Goal: Information Seeking & Learning: Check status

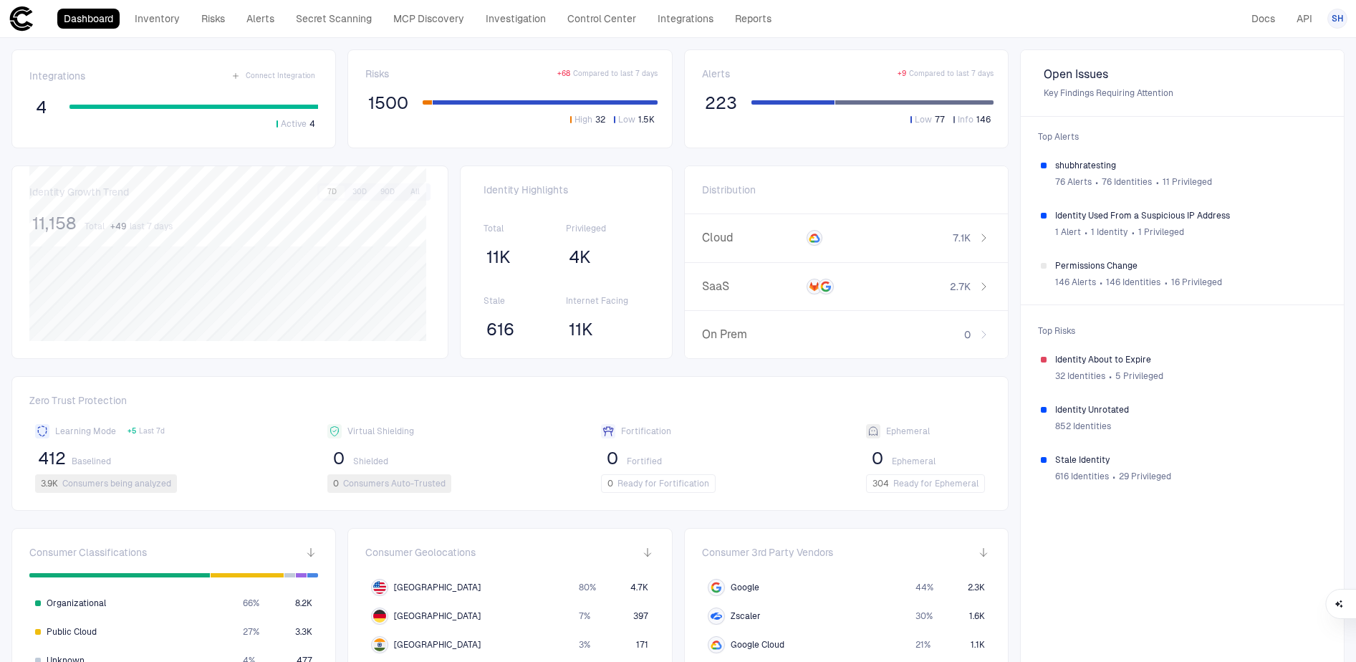
click at [1109, 599] on div "Open Issues Key Findings Requiring Attention Top Alerts shubhratesting 76 Alert…" at bounding box center [1182, 412] width 324 height 726
click at [1127, 593] on div "Open Issues Key Findings Requiring Attention Top Alerts shubhratesting 76 Alert…" at bounding box center [1182, 412] width 324 height 726
click at [1165, 567] on div "Open Issues Key Findings Requiring Attention Top Alerts shubhratesting 76 Alert…" at bounding box center [1182, 412] width 324 height 726
click at [1078, 89] on span "Key Findings Requiring Attention" at bounding box center [1182, 92] width 277 height 11
click at [1071, 184] on span "76 Alerts" at bounding box center [1073, 181] width 37 height 11
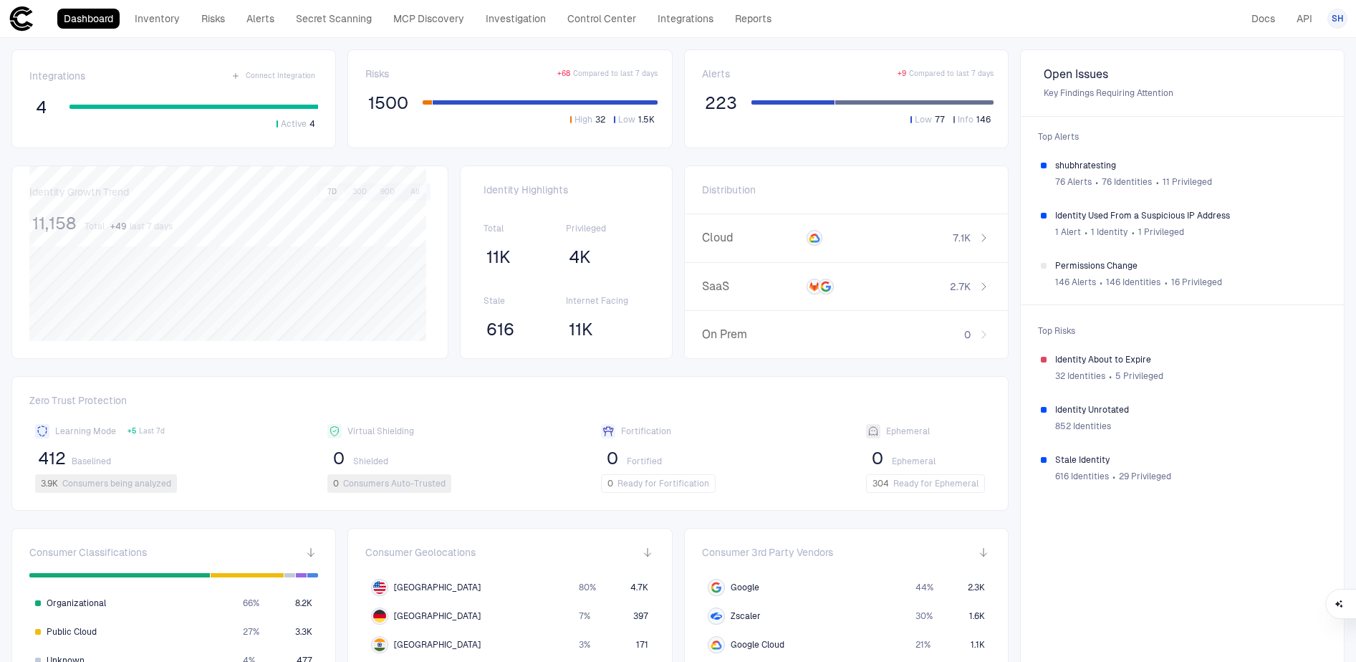
click at [1067, 92] on span "Key Findings Requiring Attention" at bounding box center [1182, 92] width 277 height 11
click at [1094, 562] on div "Open Issues Key Findings Requiring Attention Top Alerts shubhratesting 76 Alert…" at bounding box center [1182, 412] width 324 height 726
click at [1067, 226] on div "1 Alert ∙ 1 Identity ∙ 1 Privileged" at bounding box center [1189, 231] width 269 height 21
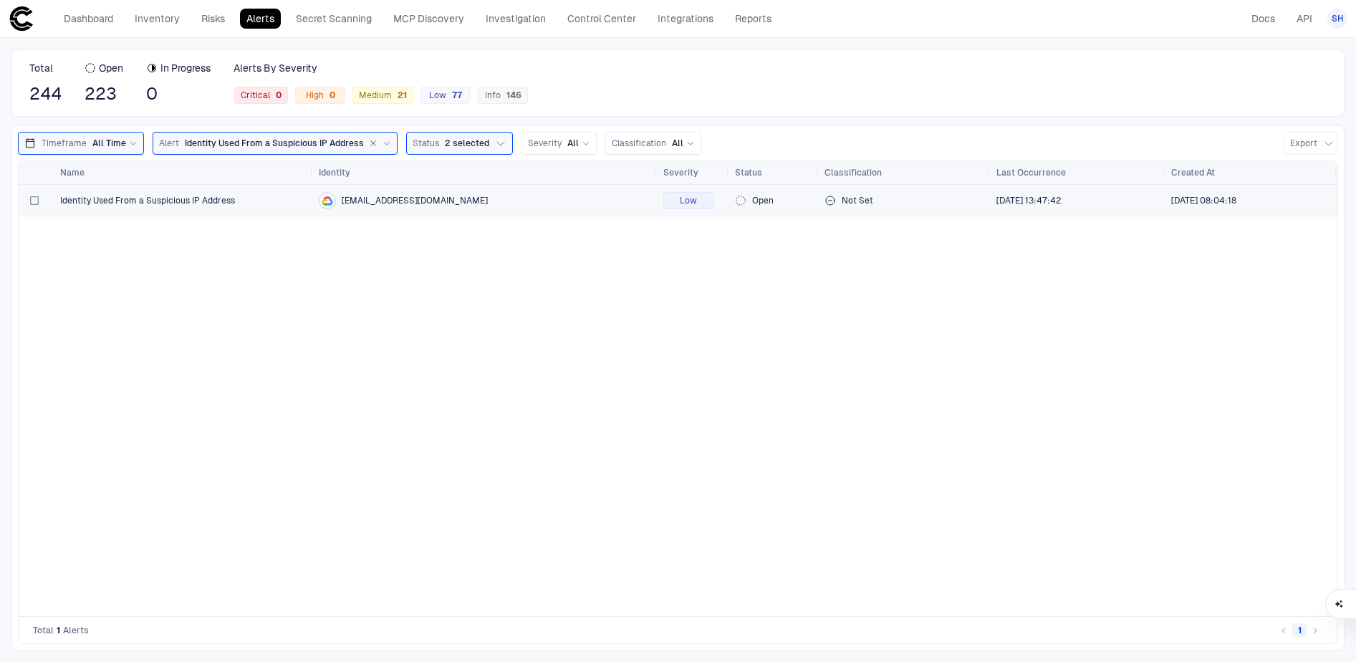
click at [36, 205] on div at bounding box center [34, 200] width 9 height 29
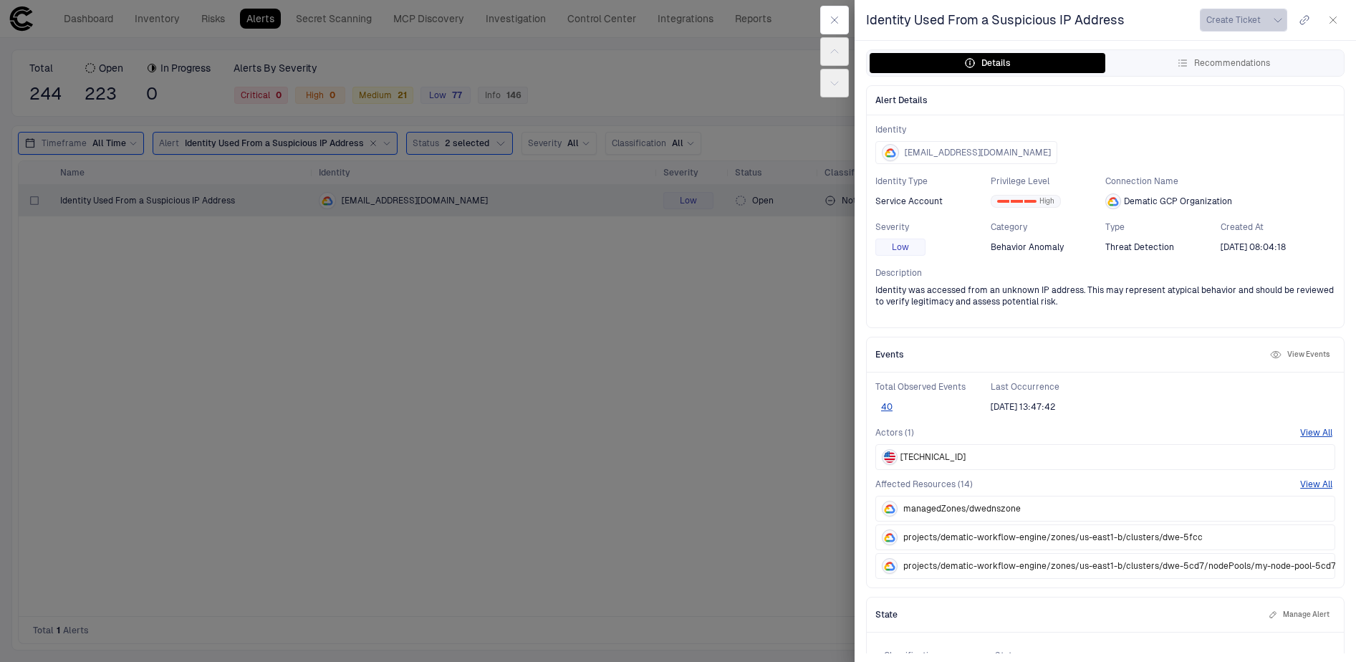
click at [1279, 19] on icon "button" at bounding box center [1277, 19] width 11 height 11
click at [1199, 327] on div at bounding box center [678, 331] width 1356 height 662
click at [1332, 22] on icon "button" at bounding box center [1332, 19] width 11 height 11
click at [832, 9] on button "button" at bounding box center [834, 20] width 29 height 29
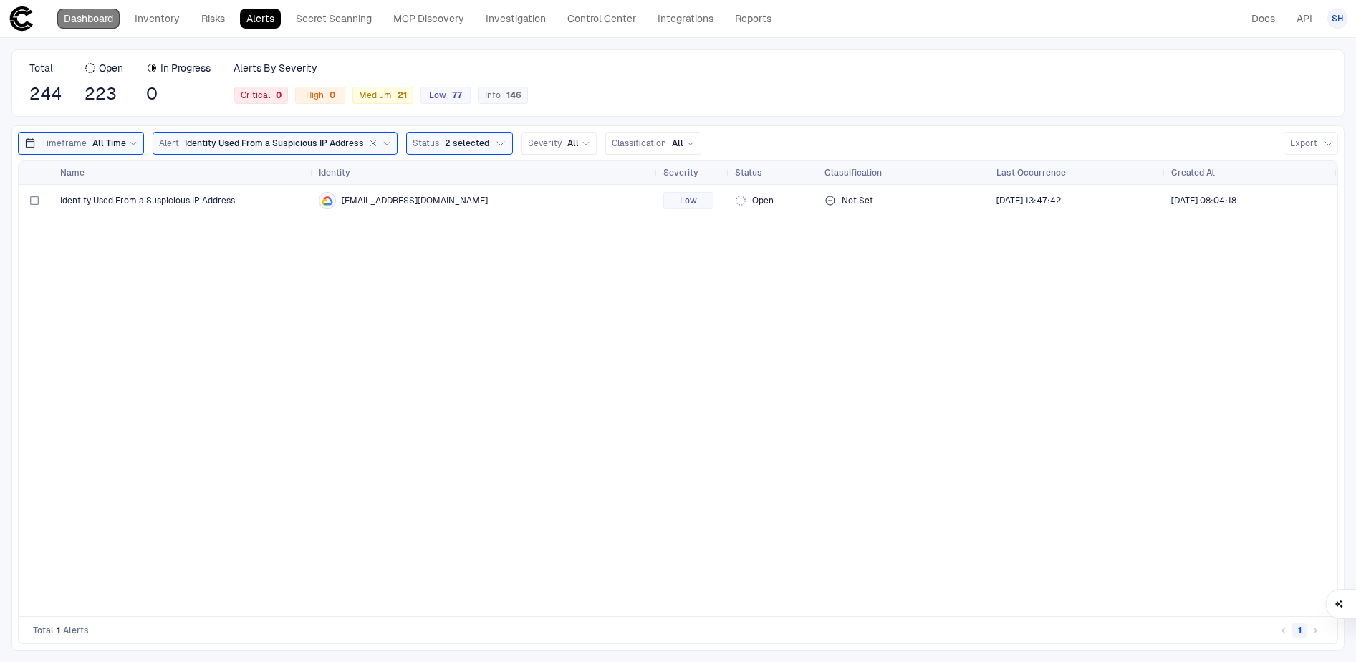
click at [102, 19] on link "Dashboard" at bounding box center [88, 19] width 62 height 20
